Goal: Transaction & Acquisition: Book appointment/travel/reservation

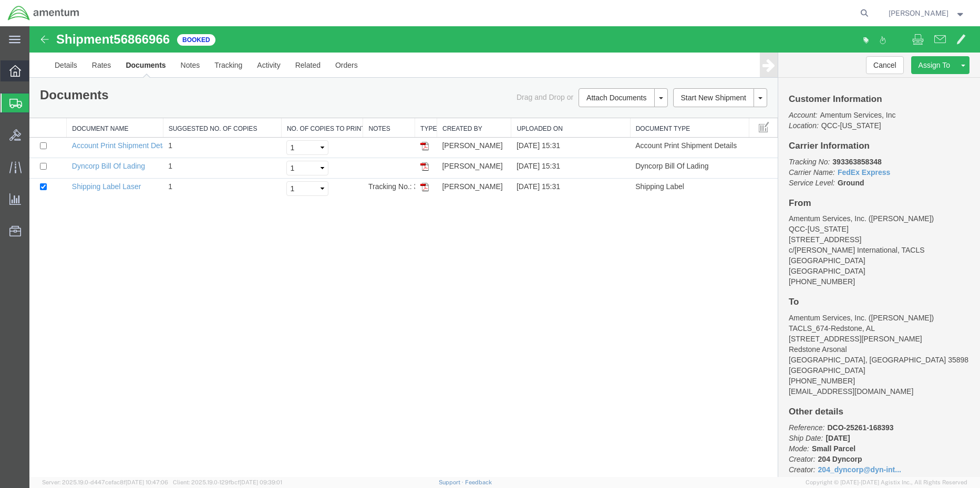
click at [13, 74] on icon at bounding box center [15, 71] width 12 height 12
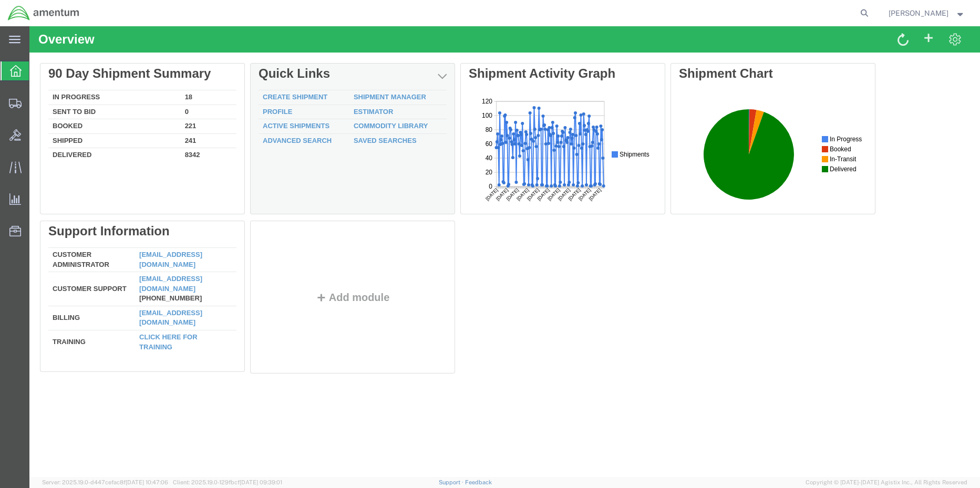
click at [385, 91] on td "Shipment Manager" at bounding box center [398, 97] width 97 height 15
click at [387, 97] on link "Shipment Manager" at bounding box center [390, 97] width 73 height 8
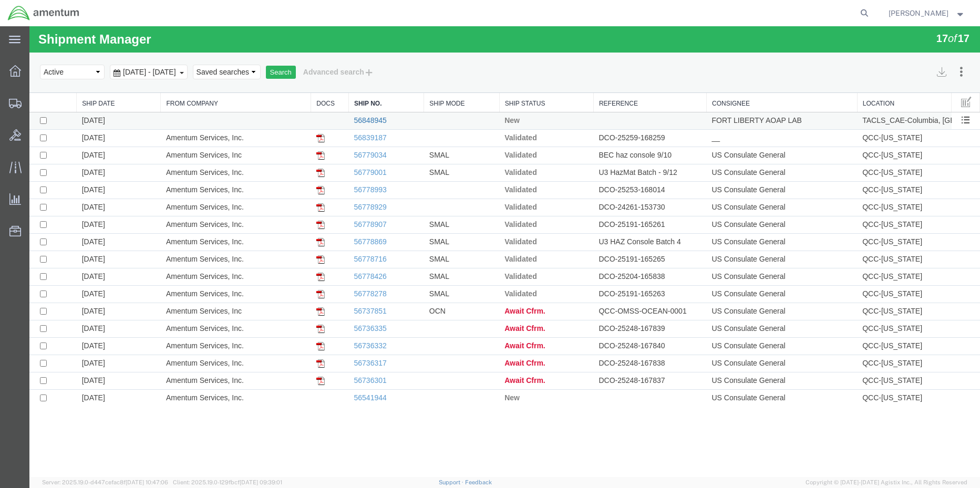
click at [373, 120] on link "56848945" at bounding box center [370, 120] width 33 height 8
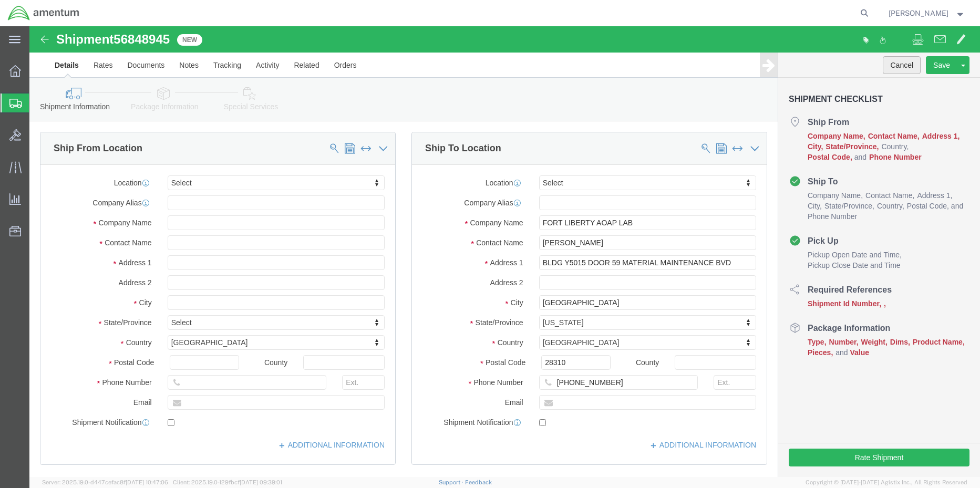
click button "Cancel"
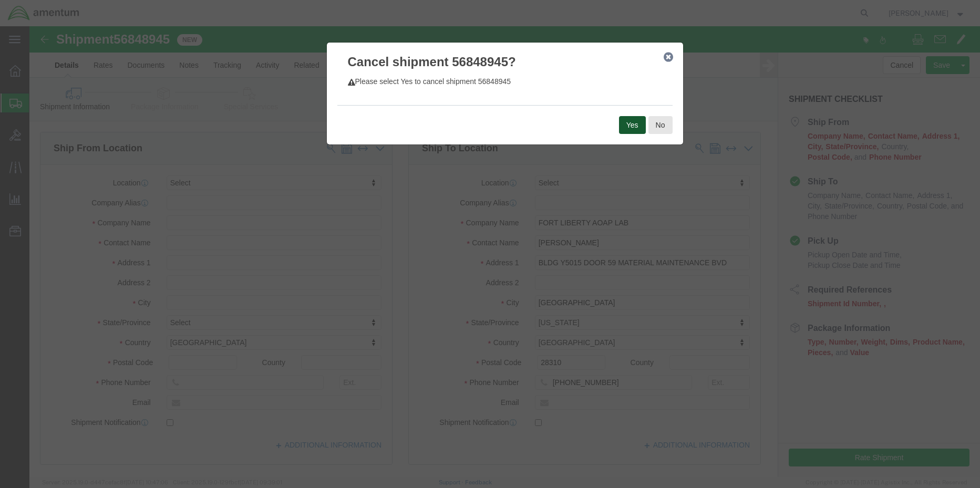
click button "Yes"
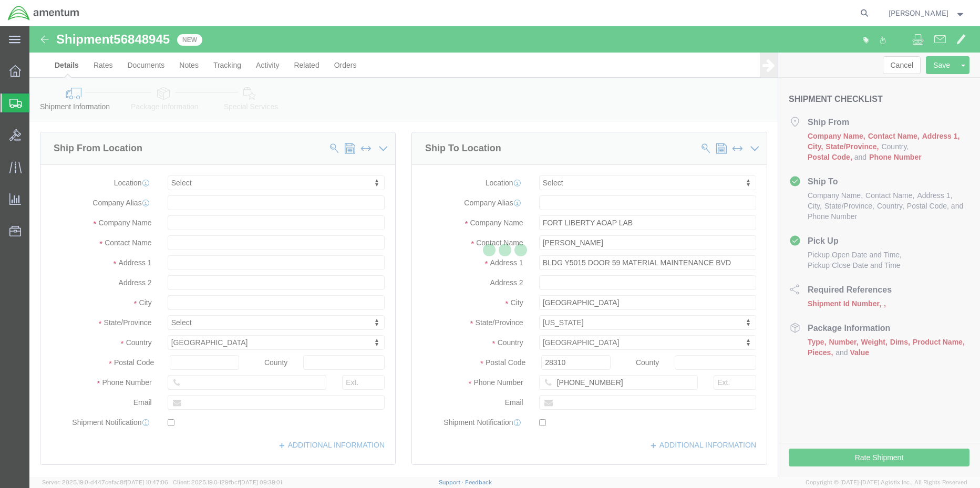
click at [0, 71] on ul "Overview Shipments Shipment Manager Create Shipment Create from Template Estima…" at bounding box center [14, 156] width 29 height 192
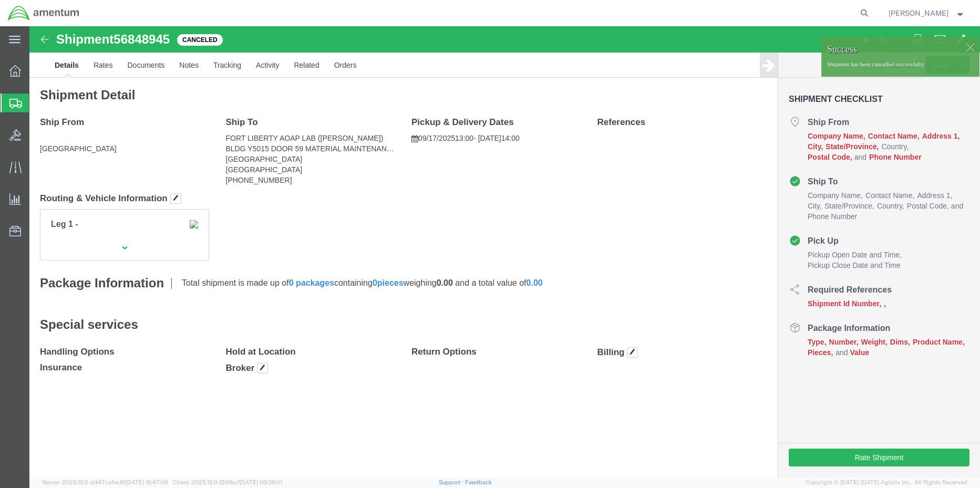
click h4 "Ship From"
click at [0, 0] on span "Shipment Manager" at bounding box center [0, 0] width 0 height 0
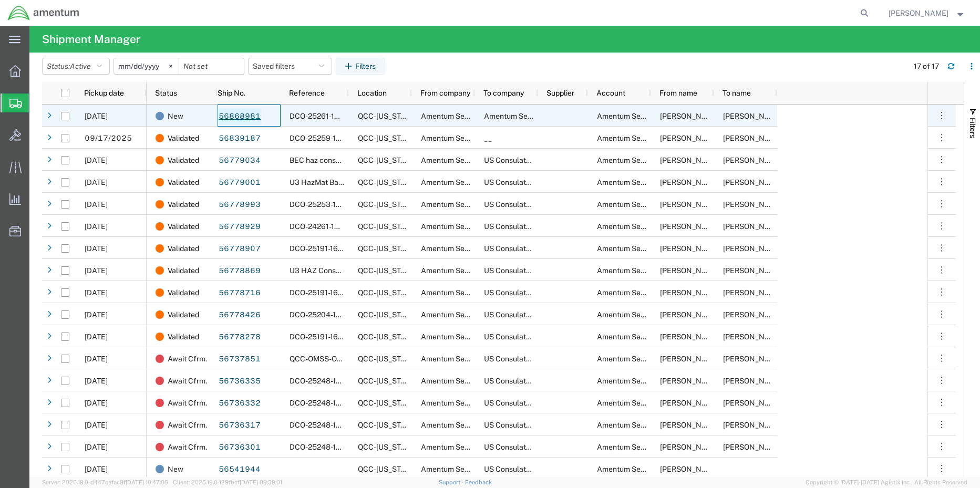
click at [250, 118] on link "56868981" at bounding box center [239, 116] width 43 height 17
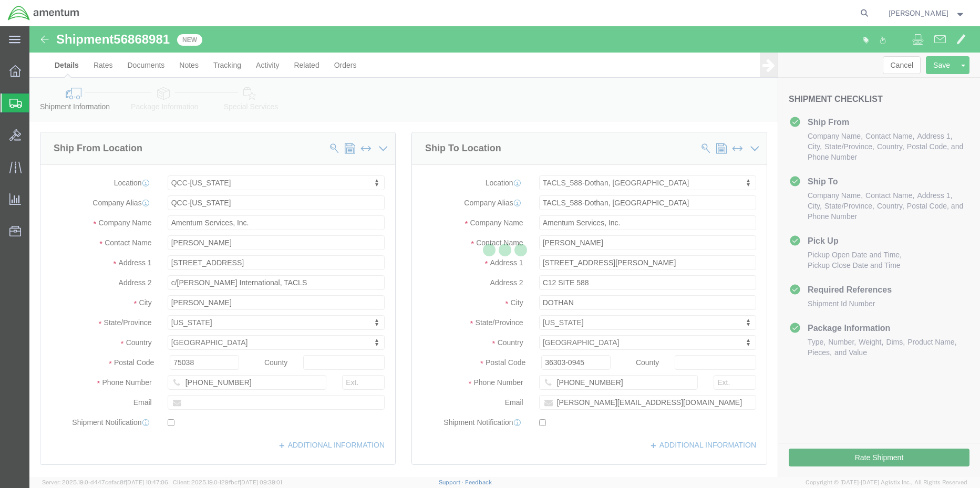
select select "42668"
select select "42706"
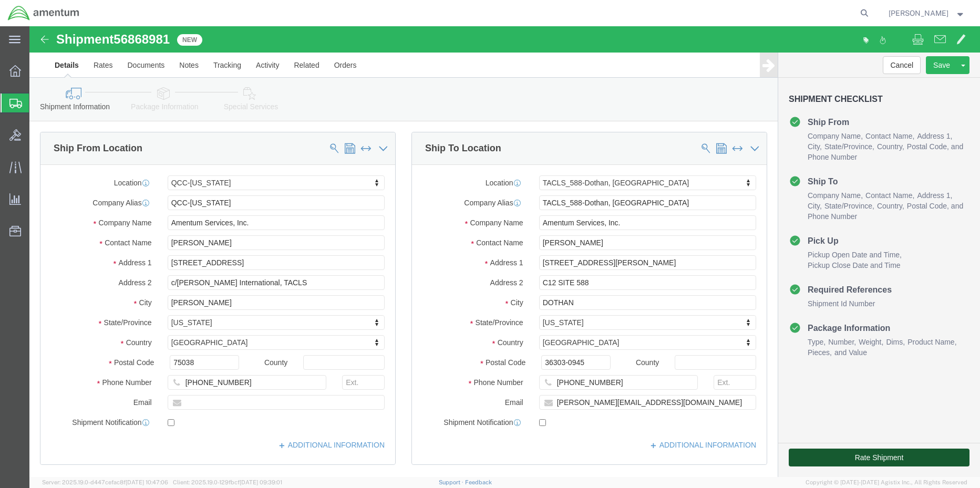
click button "Rate Shipment"
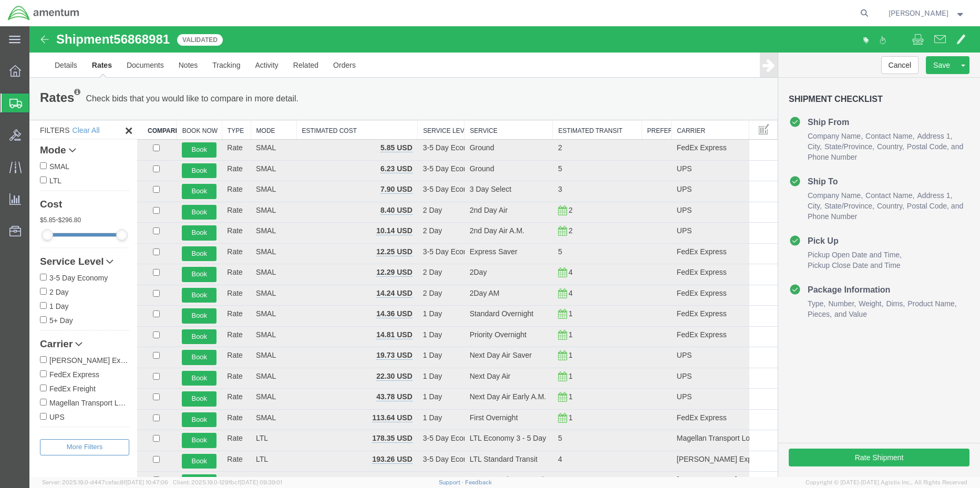
click at [46, 375] on input "FedEx Express" at bounding box center [43, 374] width 7 height 7
checkbox input "true"
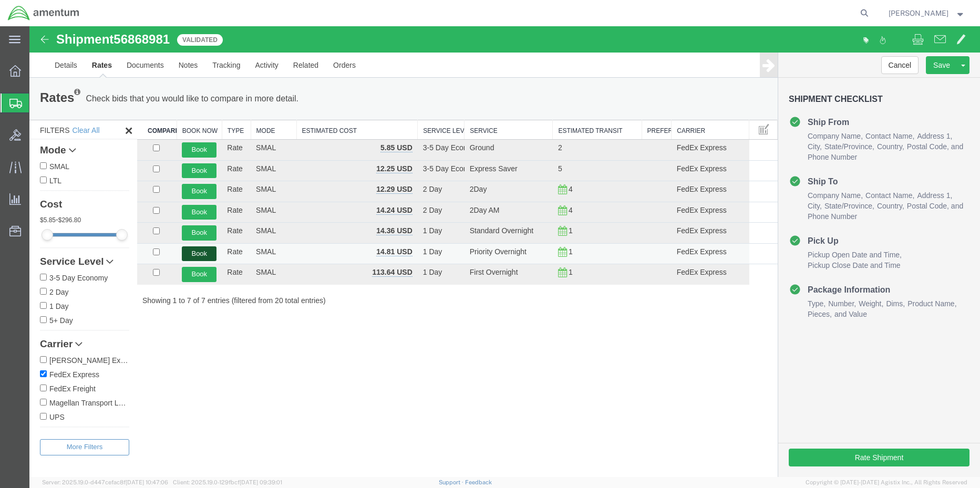
click at [204, 253] on button "Book" at bounding box center [199, 254] width 35 height 15
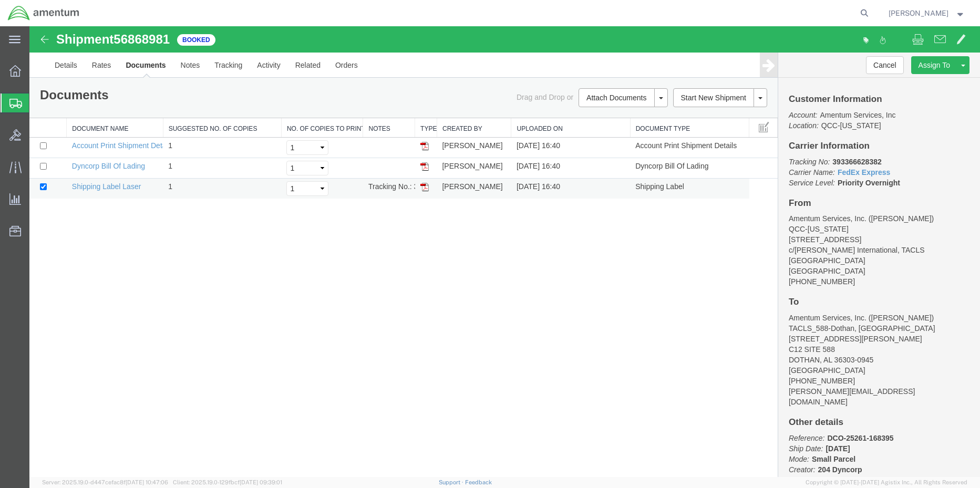
click at [427, 185] on img at bounding box center [425, 187] width 8 height 8
